Goal: Navigation & Orientation: Go to known website

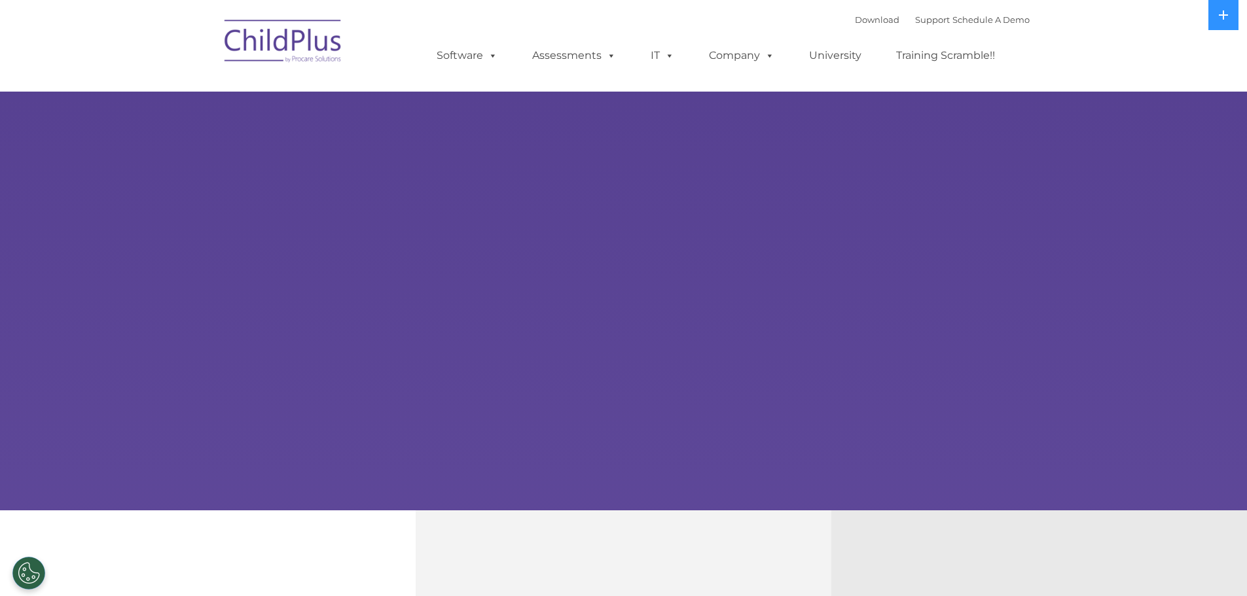
select select "MEDIUM"
type input ""
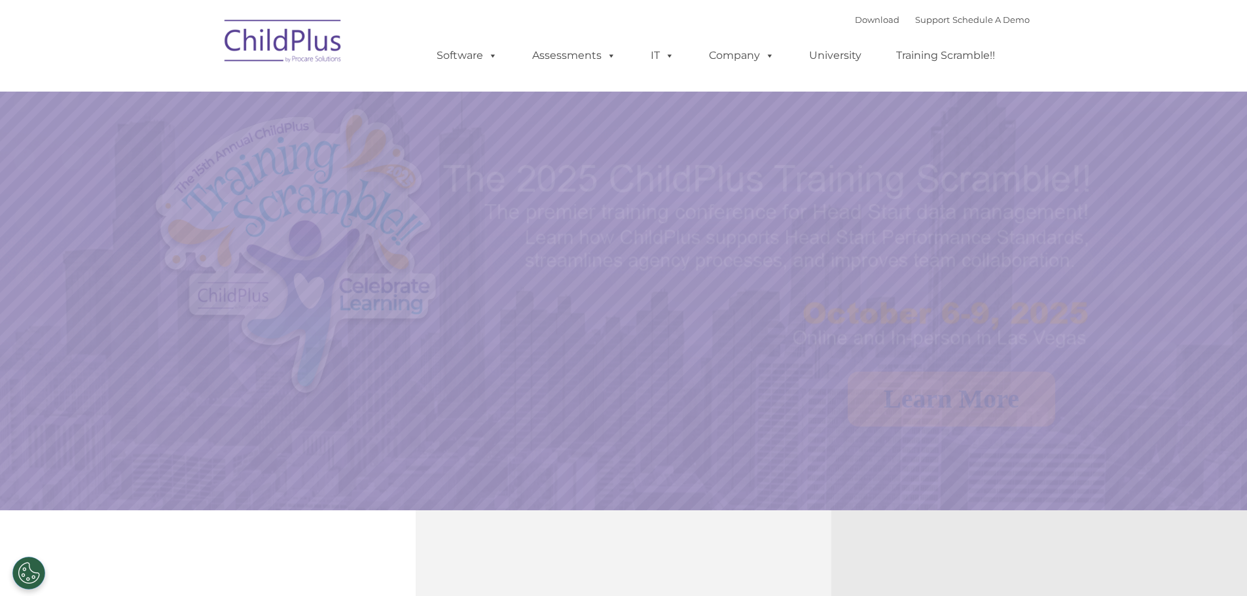
select select "MEDIUM"
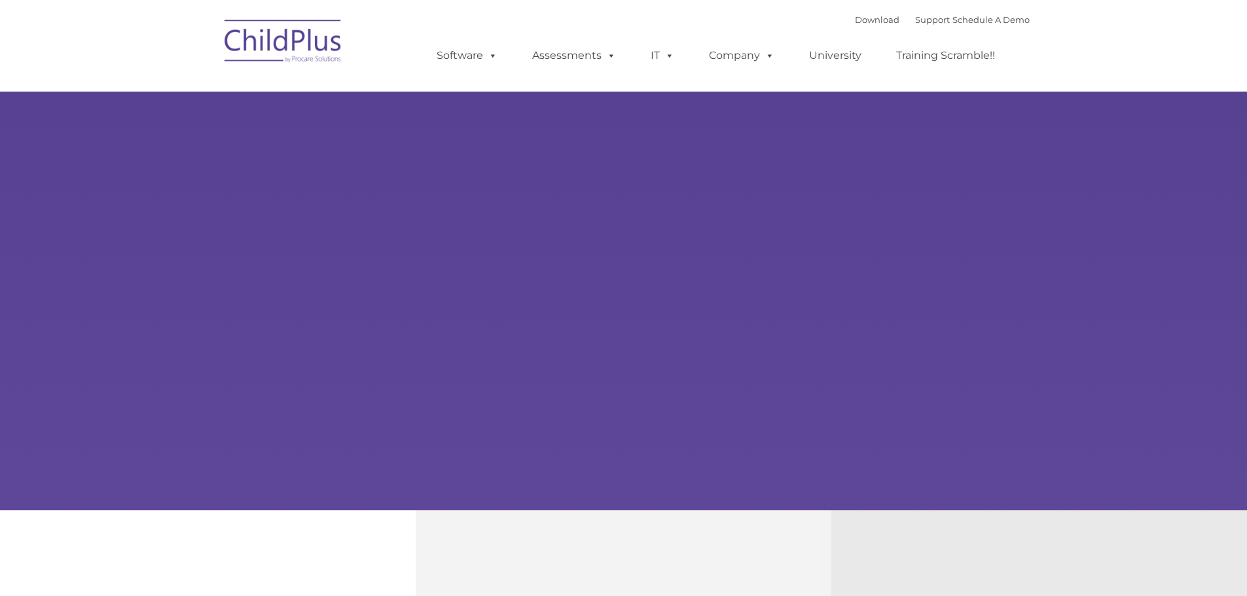
type input ""
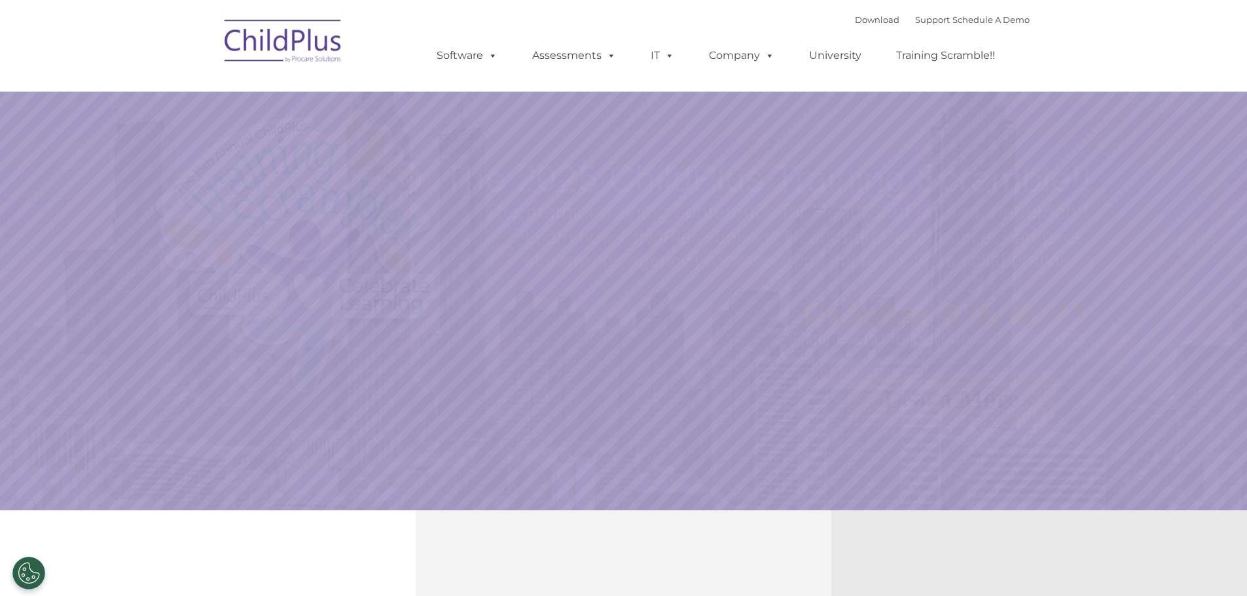
select select "MEDIUM"
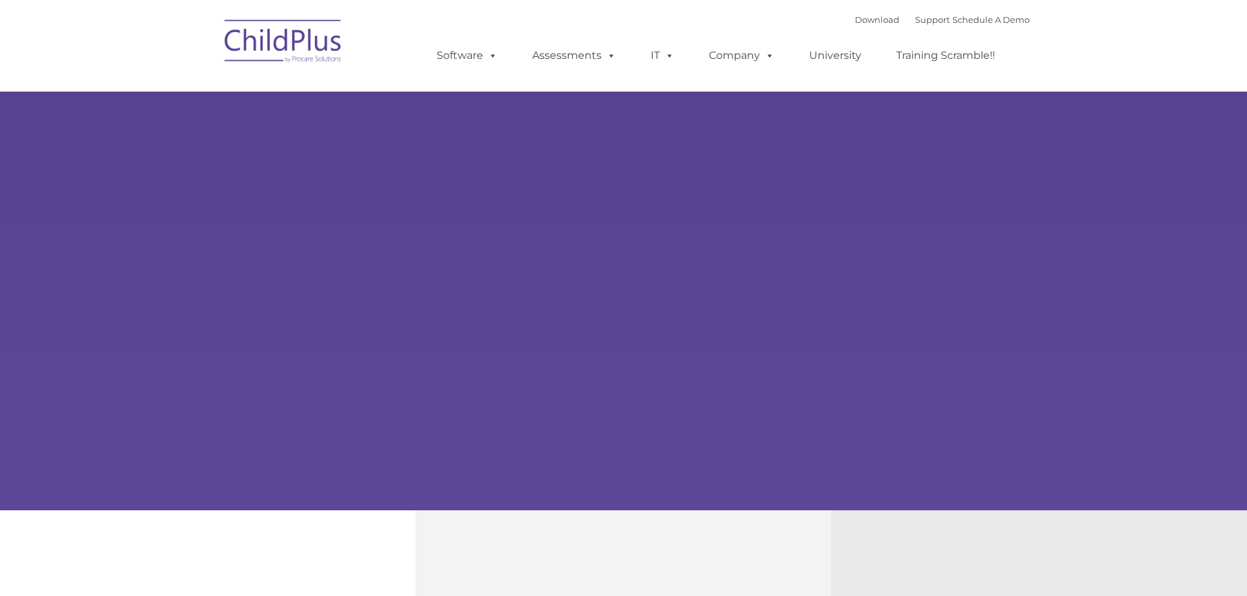
type input ""
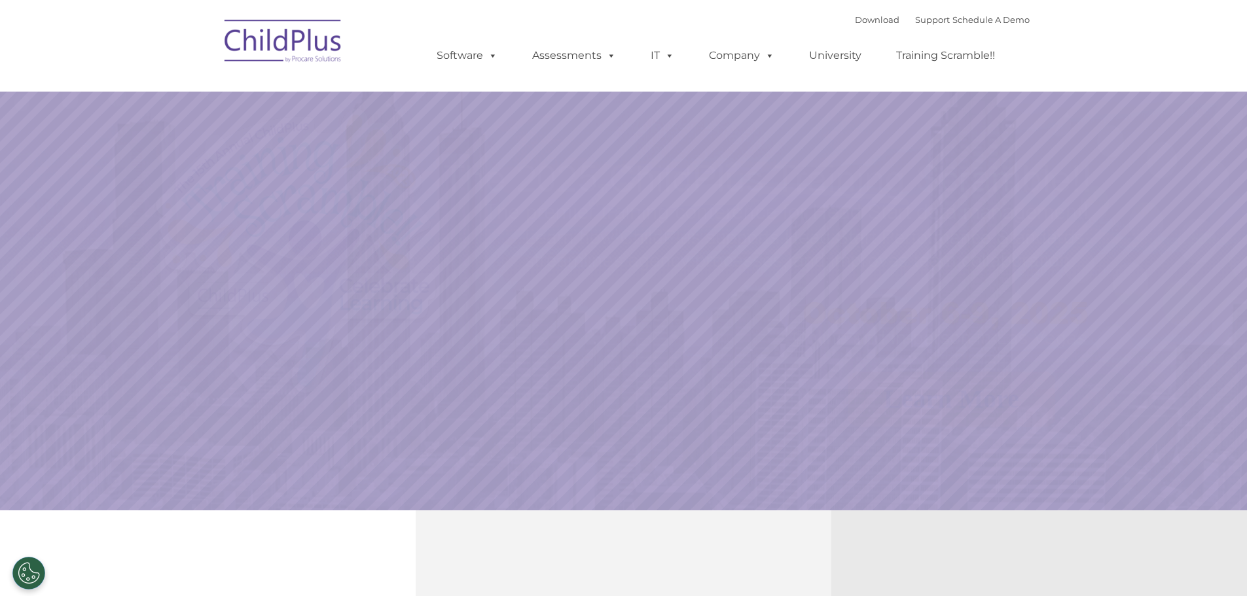
select select "MEDIUM"
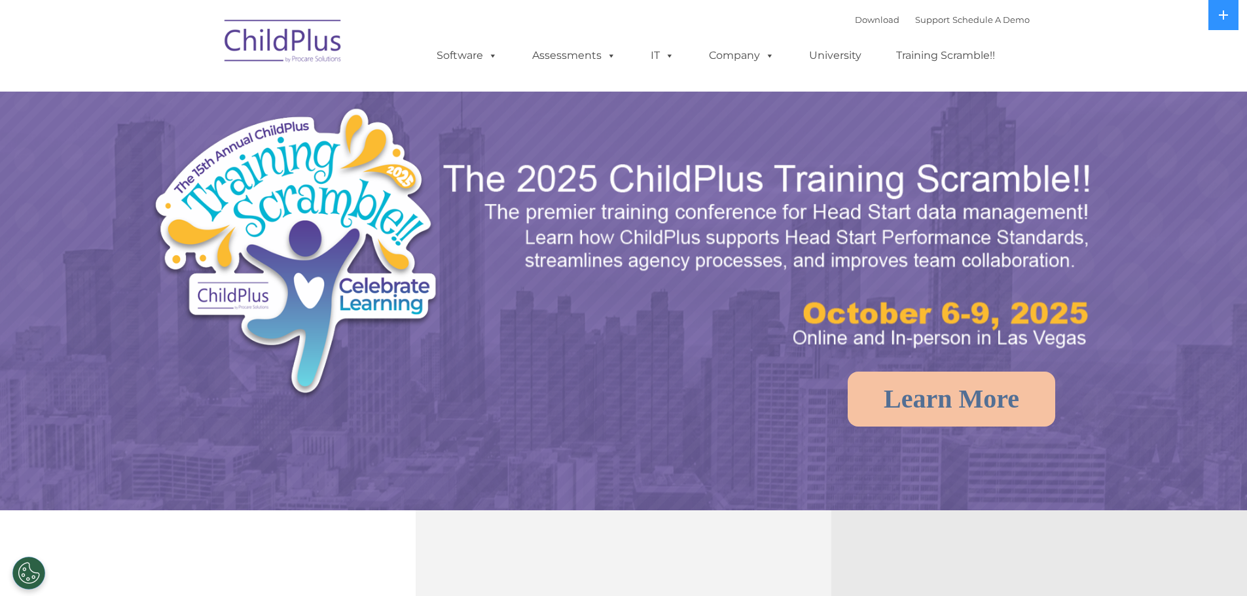
select select "MEDIUM"
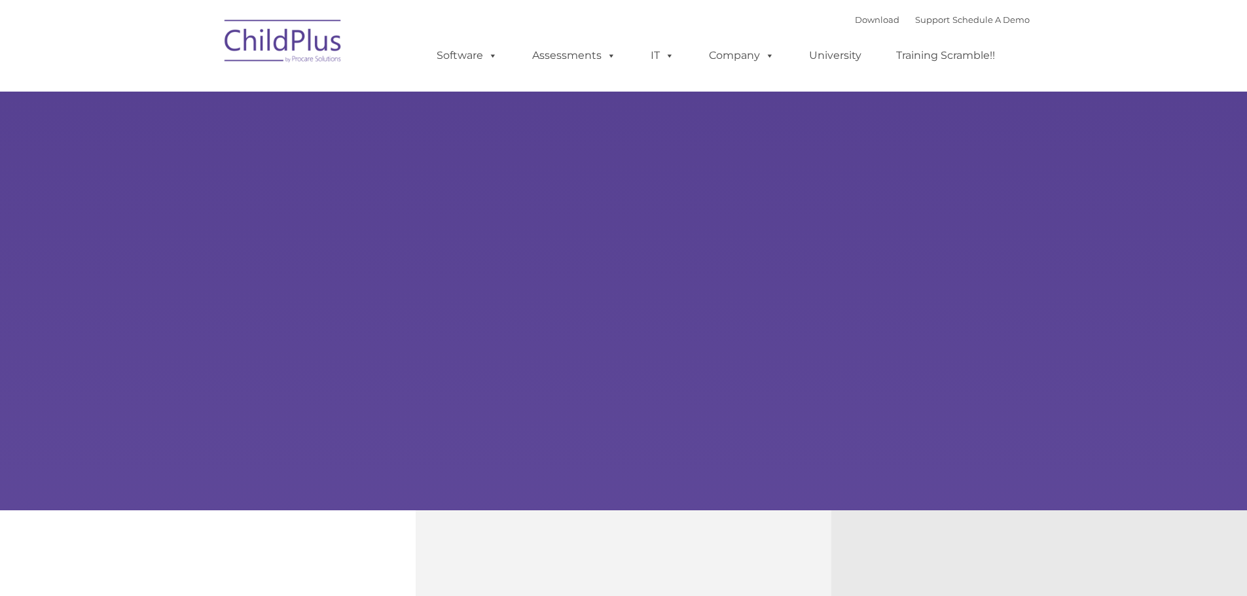
type input ""
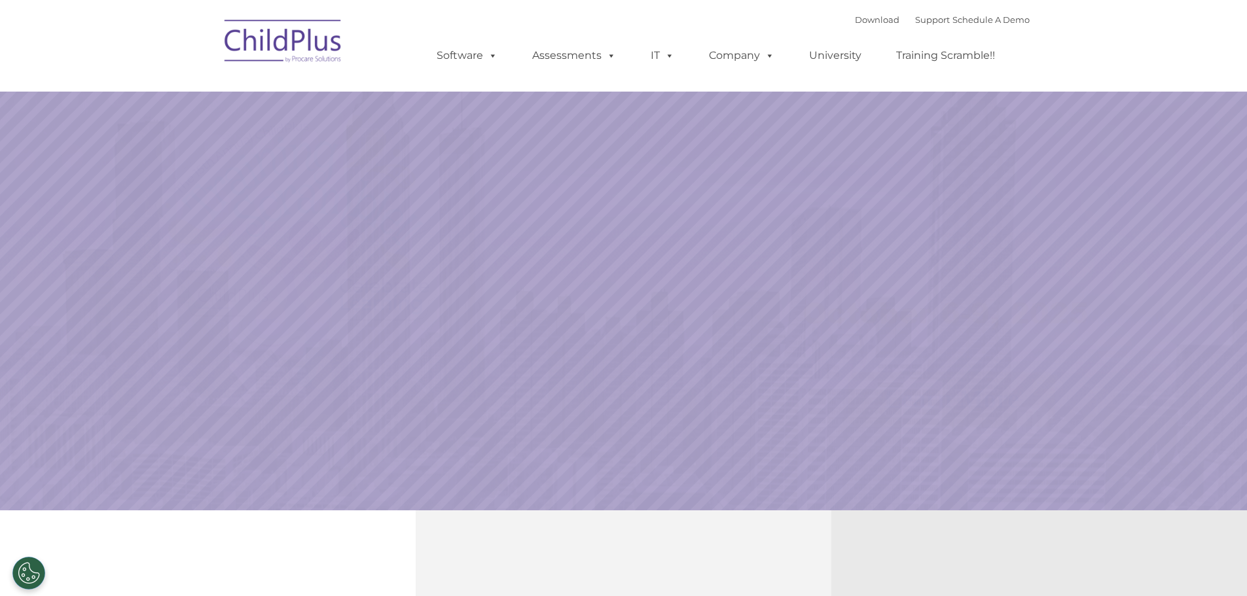
select select "MEDIUM"
